Goal: Find specific fact: Find specific fact

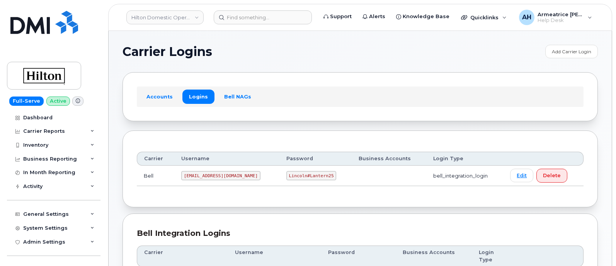
scroll to position [242, 0]
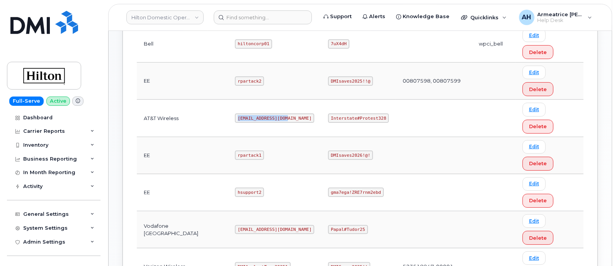
drag, startPoint x: 228, startPoint y: 67, endPoint x: 278, endPoint y: 66, distance: 50.3
click at [278, 100] on td "[EMAIL_ADDRESS][DOMAIN_NAME]" at bounding box center [274, 118] width 93 height 37
copy code "[EMAIL_ADDRESS][DOMAIN_NAME]"
drag, startPoint x: 324, startPoint y: 68, endPoint x: 387, endPoint y: 72, distance: 63.6
click at [387, 100] on tr "AT&T Wireless [EMAIL_ADDRESS][DOMAIN_NAME] Interstate#Protest328 Edit Delete" at bounding box center [360, 118] width 447 height 37
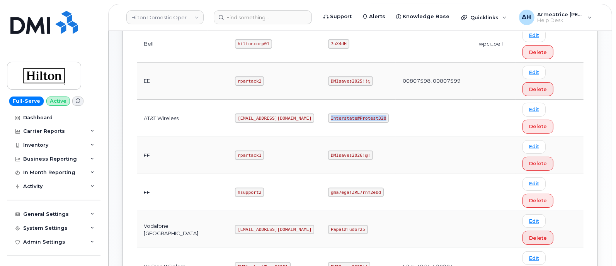
copy code "Interstate#Protest328"
click at [423, 212] on td at bounding box center [434, 230] width 76 height 37
drag, startPoint x: 324, startPoint y: 69, endPoint x: 375, endPoint y: 70, distance: 51.4
click at [375, 114] on code "Interstate#Protest328" at bounding box center [358, 118] width 61 height 9
copy code "Interstate#Protest328"
